Goal: Task Accomplishment & Management: Manage account settings

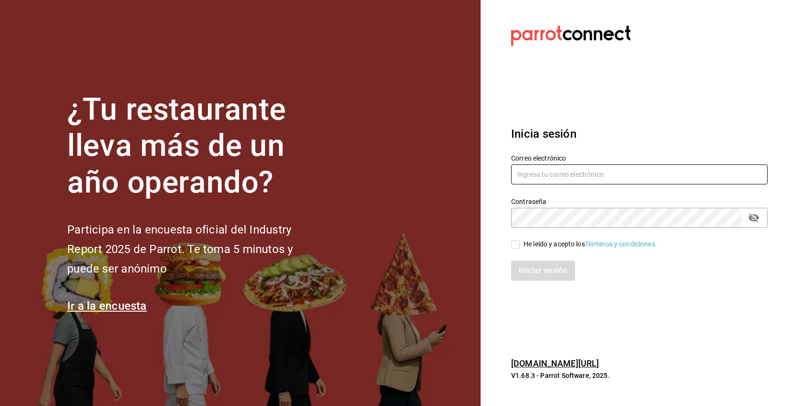
click at [593, 170] on input "text" at bounding box center [639, 174] width 256 height 20
type input "tecuav@yahoo.com.mx"
click at [518, 241] on input "He leído y acepto los Términos y condiciones." at bounding box center [515, 244] width 9 height 9
checkbox input "true"
click at [556, 264] on button "Iniciar sesión" at bounding box center [543, 271] width 65 height 20
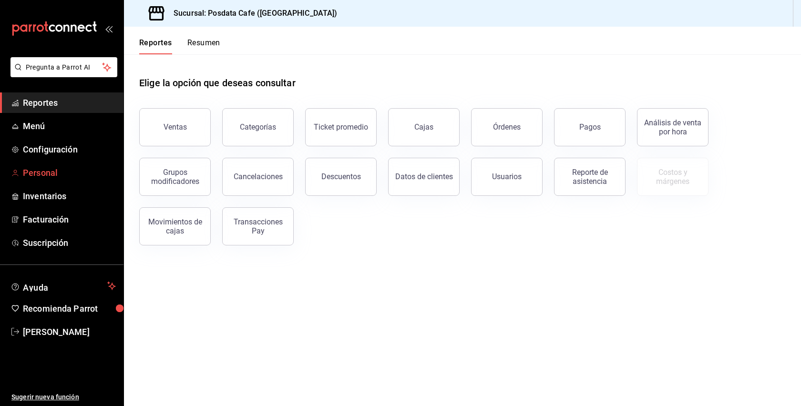
click at [81, 170] on span "Personal" at bounding box center [69, 172] width 93 height 13
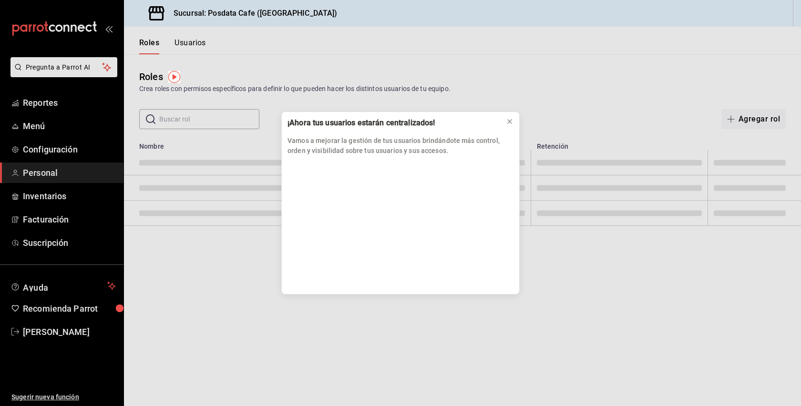
click at [58, 128] on div "¡Ahora tus usuarios estarán centralizados! Vamos a mejorar la gestión de tus us…" at bounding box center [400, 203] width 801 height 406
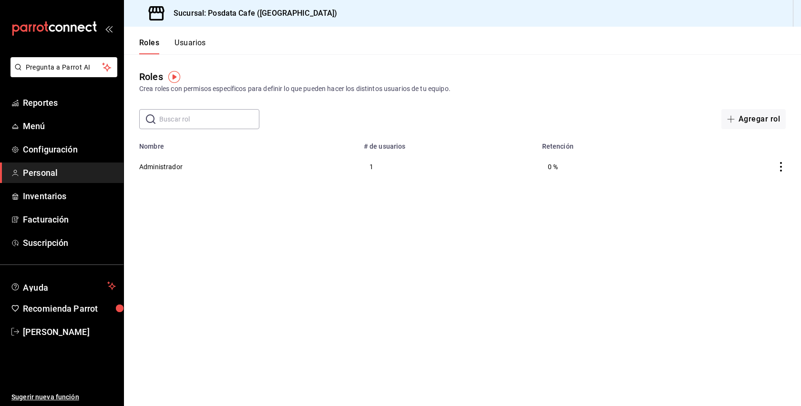
click at [404, 87] on div "Crea roles con permisos específicos para definir lo que pueden hacer los distin…" at bounding box center [462, 89] width 646 height 10
click at [85, 132] on span "Menú" at bounding box center [69, 126] width 93 height 13
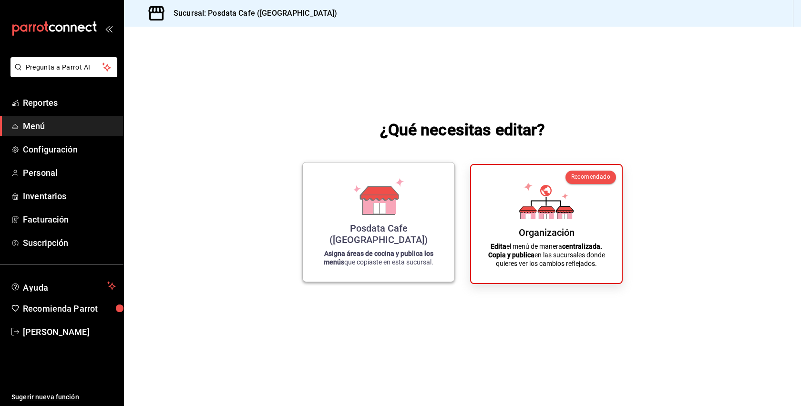
click at [396, 254] on strong "Asigna áreas de cocina y publica los menús" at bounding box center [379, 258] width 110 height 16
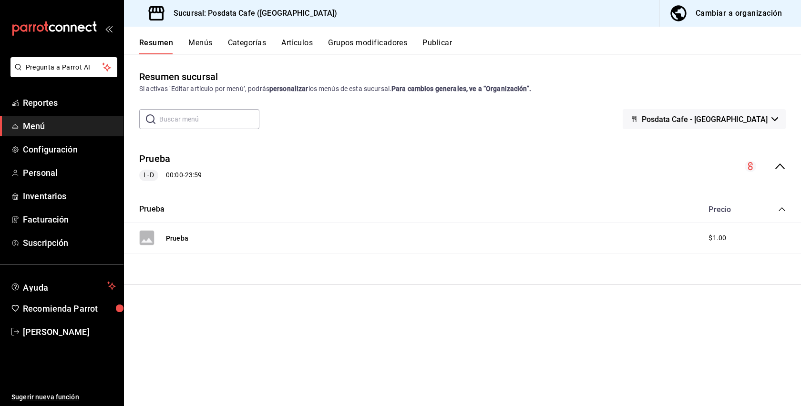
click at [282, 91] on strong "personalizar" at bounding box center [288, 89] width 39 height 8
click at [197, 44] on button "Menús" at bounding box center [200, 46] width 24 height 16
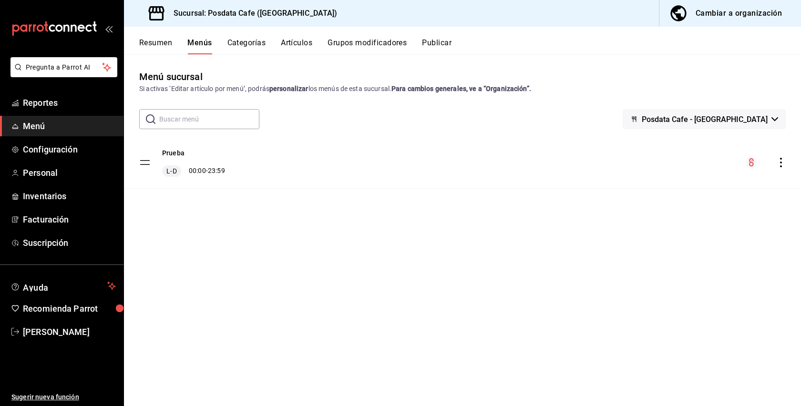
click at [774, 118] on icon "button" at bounding box center [774, 119] width 7 height 4
click at [746, 188] on div at bounding box center [400, 203] width 801 height 406
click at [749, 162] on icon "menu-maker-table" at bounding box center [751, 162] width 5 height 8
click at [753, 162] on circle "menu-maker-table" at bounding box center [750, 162] width 11 height 11
click at [782, 162] on icon "actions" at bounding box center [781, 163] width 10 height 10
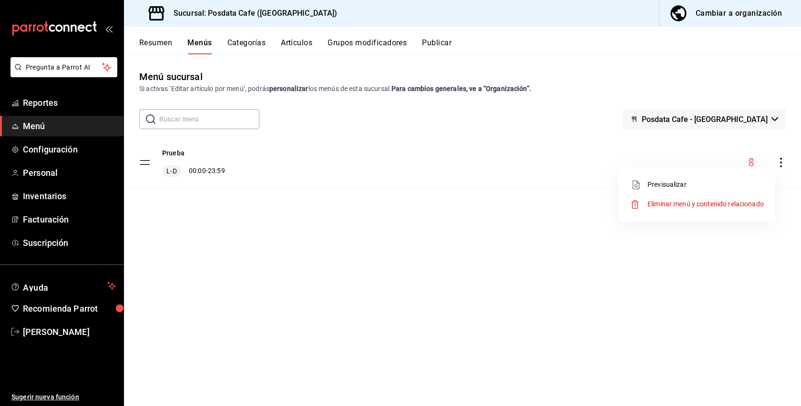
click at [428, 265] on div at bounding box center [400, 203] width 801 height 406
click at [289, 39] on button "Artículos" at bounding box center [296, 46] width 31 height 16
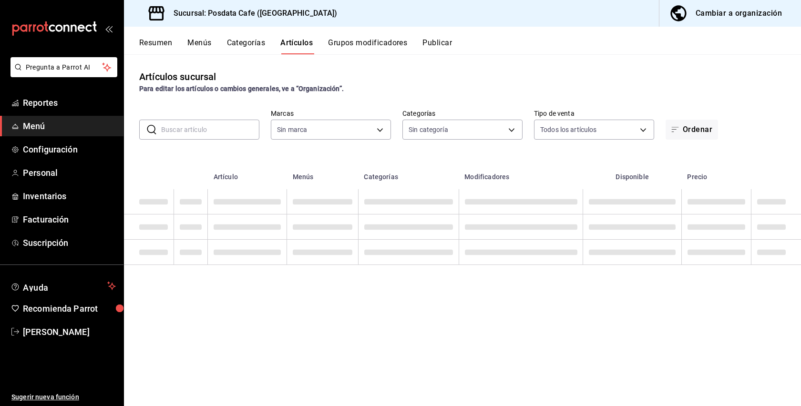
type input "1dad93c4-ba05-4891-afb7-ddeea4634019"
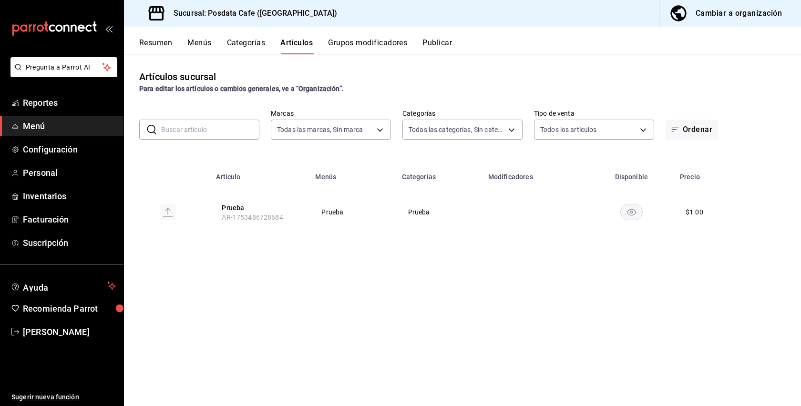
type input "928ab48d-384e-40a9-84a4-d46377b08e81"
click at [631, 211] on rect "availability-product" at bounding box center [631, 212] width 22 height 16
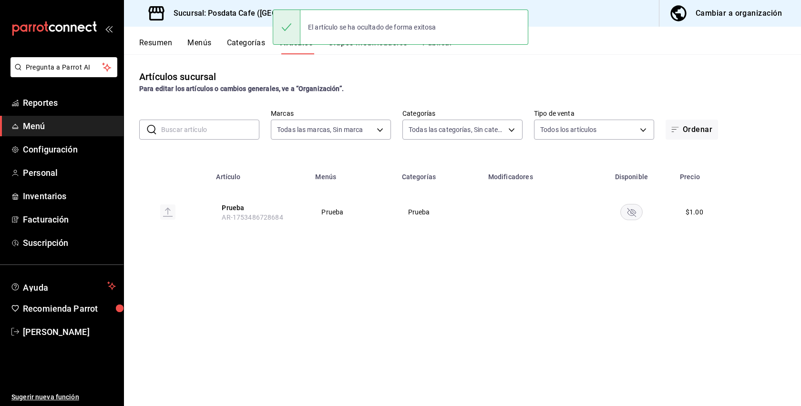
click at [631, 211] on icon "availability-product" at bounding box center [631, 212] width 9 height 9
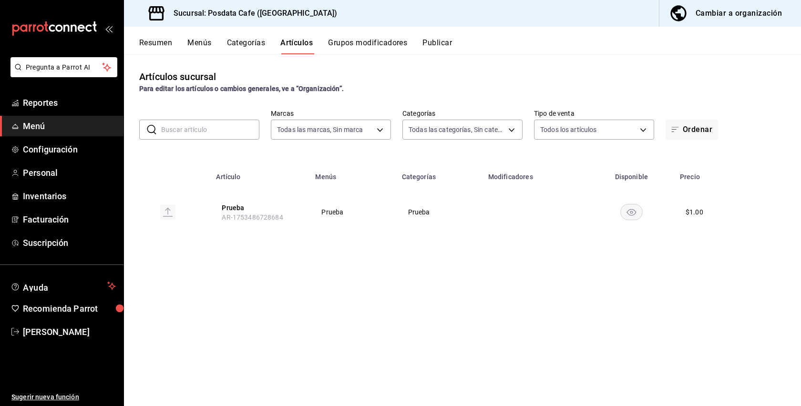
click at [266, 17] on h3 "Sucursal: Posdata Cafe (Puebla)" at bounding box center [252, 13] width 172 height 11
click at [757, 16] on div "Cambiar a organización" at bounding box center [738, 13] width 86 height 13
